Goal: Find contact information: Find contact information

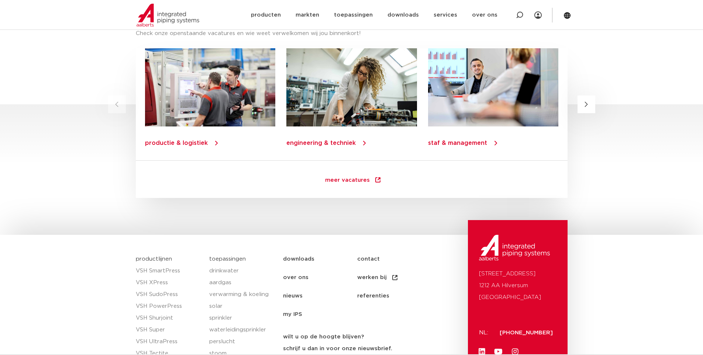
scroll to position [1045, 0]
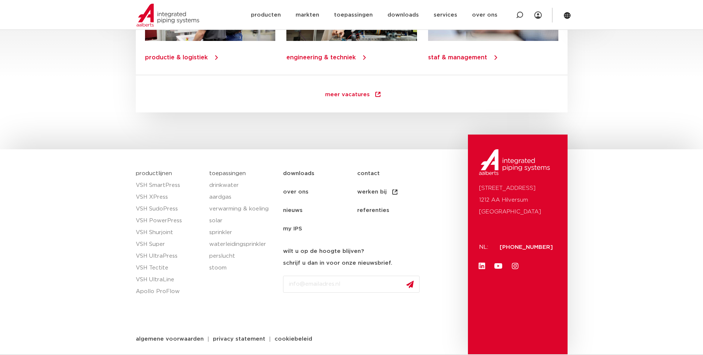
click at [328, 284] on input "Email" at bounding box center [351, 284] width 137 height 17
drag, startPoint x: 352, startPoint y: 283, endPoint x: 300, endPoint y: 282, distance: 51.3
click at [301, 282] on input "Email" at bounding box center [351, 284] width 137 height 17
click at [266, 263] on link "stoom" at bounding box center [242, 268] width 66 height 12
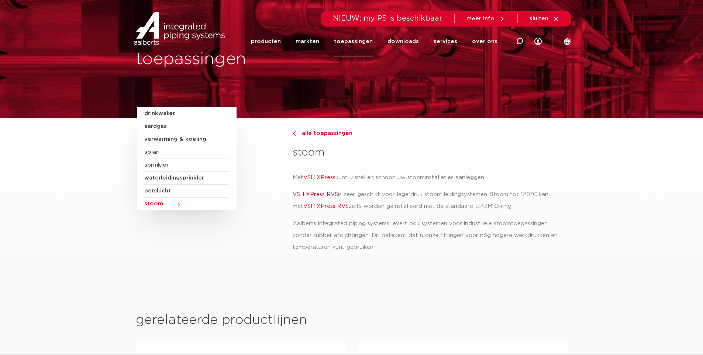
click at [170, 116] on span "drinkwater" at bounding box center [186, 113] width 85 height 13
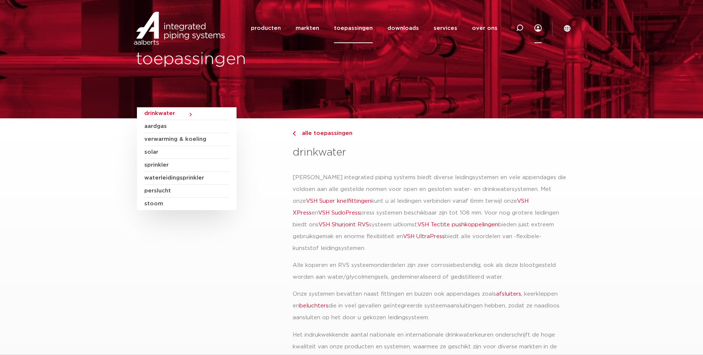
click at [536, 26] on icon at bounding box center [537, 27] width 7 height 7
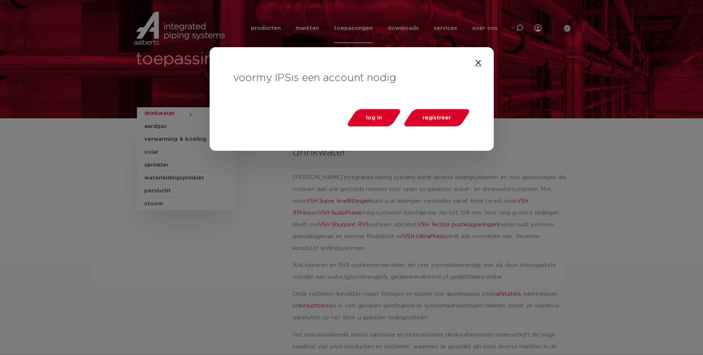
click at [477, 62] on icon "Close" at bounding box center [477, 62] width 7 height 7
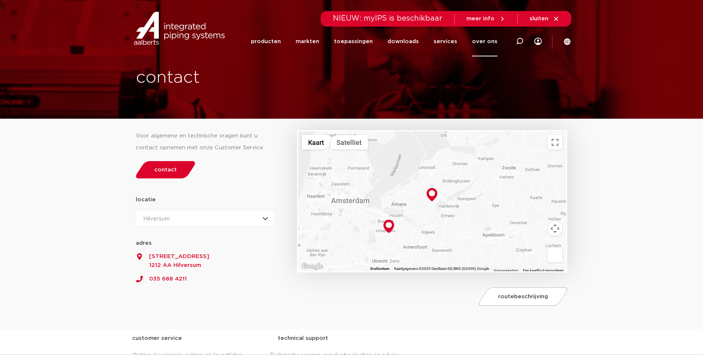
scroll to position [148, 0]
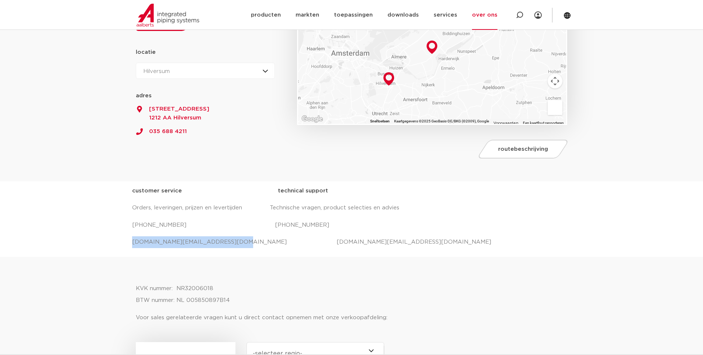
drag, startPoint x: 131, startPoint y: 241, endPoint x: 222, endPoint y: 244, distance: 90.4
click at [222, 244] on div "customer service technical support Orders, leveringen, prijzen en levertijden T…" at bounding box center [351, 220] width 703 height 76
copy p "salessupport.nl@aalberts-ips.com"
